Goal: Task Accomplishment & Management: Use online tool/utility

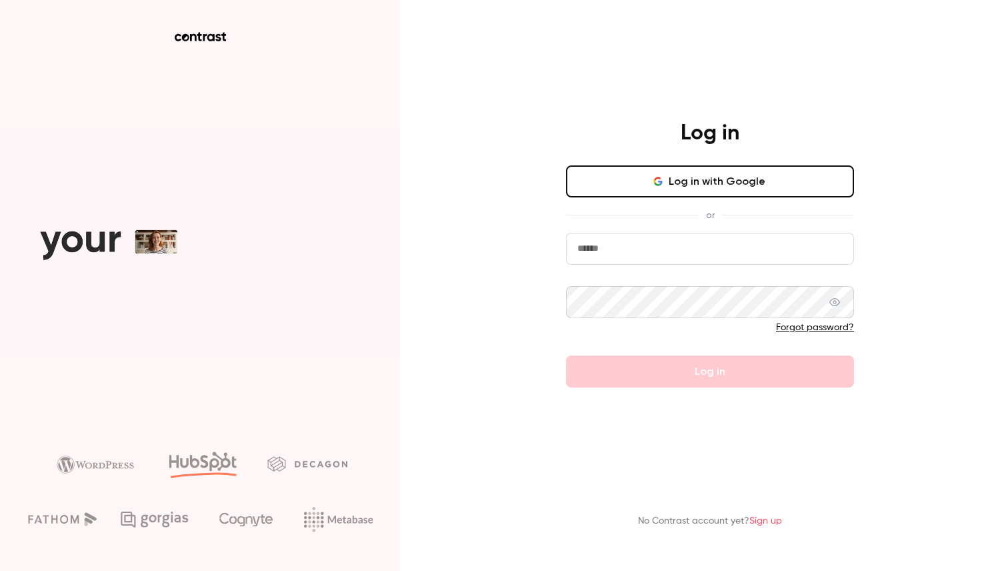
click at [616, 181] on button "Log in with Google" at bounding box center [710, 181] width 288 height 32
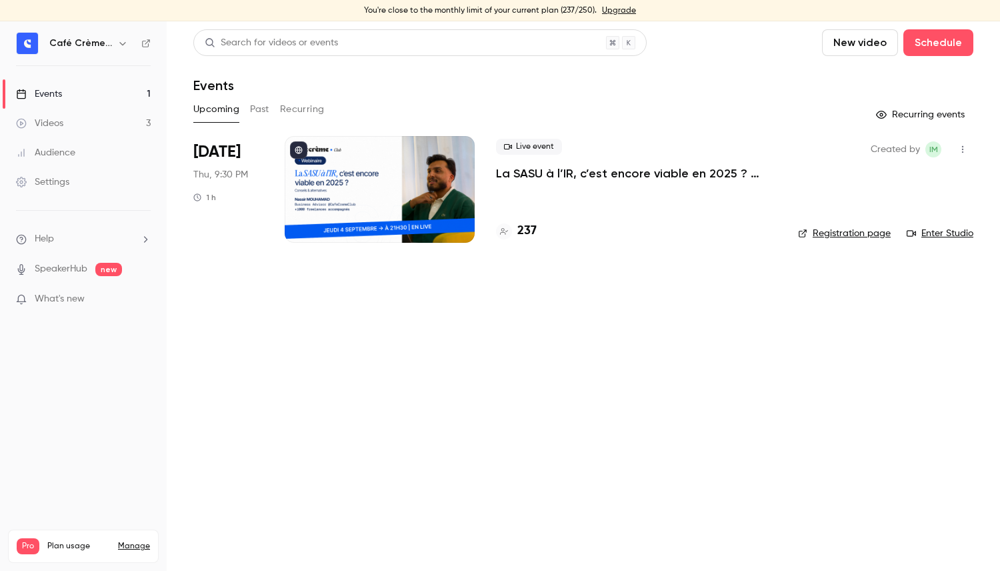
click at [565, 178] on p "La SASU à l’IR, c’est encore viable en 2025 ? [MASTERCLASS]" at bounding box center [636, 173] width 281 height 16
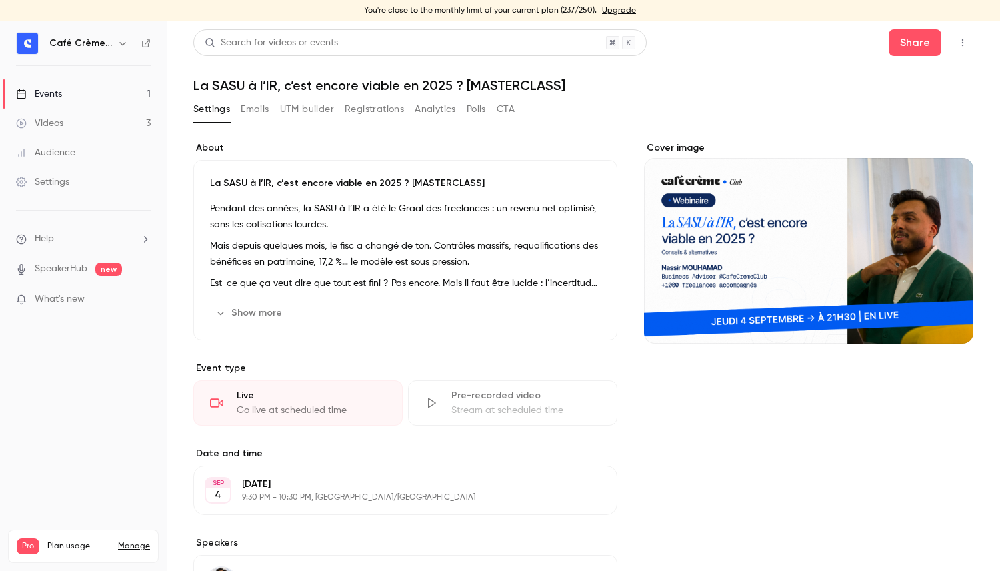
click at [309, 107] on button "UTM builder" at bounding box center [307, 109] width 54 height 21
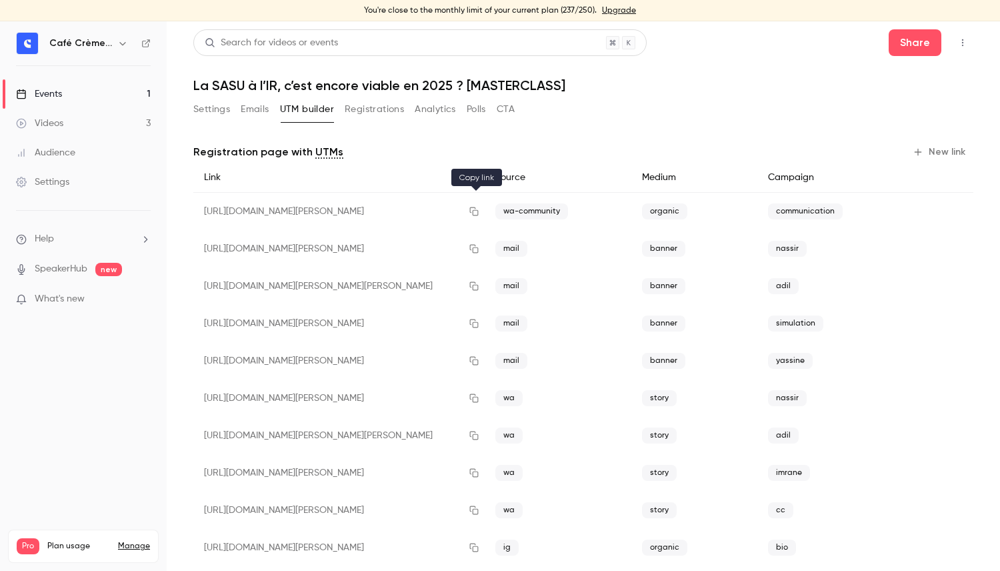
click at [479, 211] on icon "button" at bounding box center [474, 211] width 11 height 9
click at [205, 118] on button "Settings" at bounding box center [211, 109] width 37 height 21
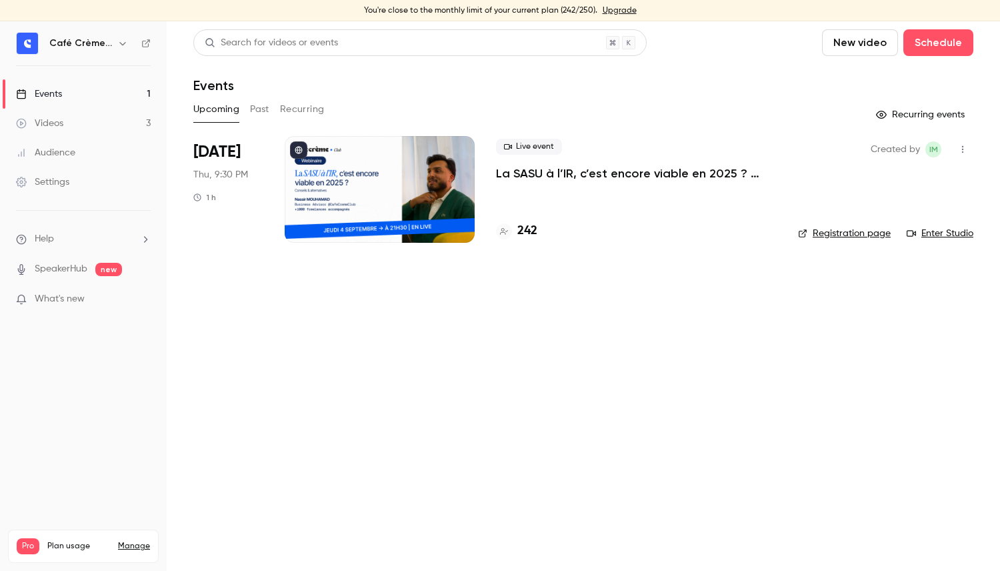
click at [444, 191] on div at bounding box center [380, 189] width 190 height 107
